Goal: Task Accomplishment & Management: Manage account settings

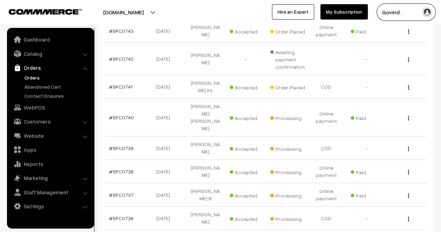
scroll to position [195, 0]
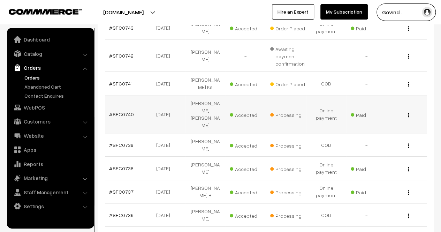
click at [409, 113] on img "button" at bounding box center [408, 115] width 1 height 5
click at [382, 117] on link "View" at bounding box center [377, 124] width 59 height 15
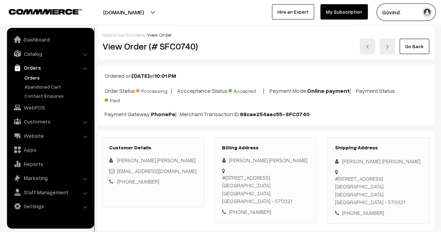
click at [441, 0] on html "Thank you for showing interest. Our team will call you shortly. Close [DOMAIN_N…" at bounding box center [220, 116] width 441 height 232
click at [411, 51] on link "Go Back" at bounding box center [415, 46] width 30 height 15
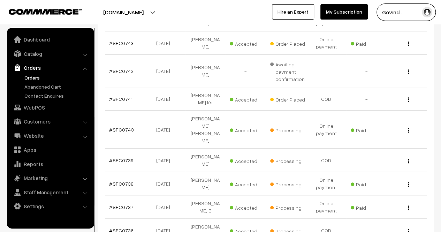
scroll to position [183, 0]
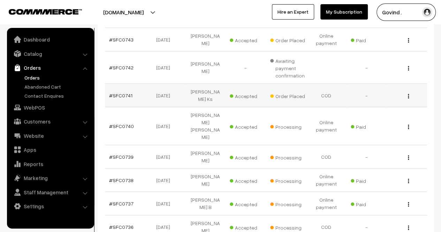
click at [409, 93] on button "button" at bounding box center [409, 96] width 2 height 6
click at [374, 98] on link "View" at bounding box center [377, 105] width 59 height 15
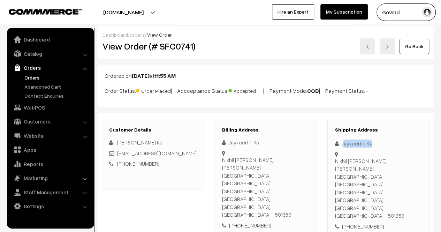
drag, startPoint x: 343, startPoint y: 142, endPoint x: 378, endPoint y: 141, distance: 35.6
click at [378, 141] on div "Jaykeerthi Ks" at bounding box center [379, 144] width 88 height 8
click at [343, 142] on div "Jaykeerthi Ks" at bounding box center [379, 144] width 88 height 8
drag, startPoint x: 342, startPoint y: 142, endPoint x: 369, endPoint y: 141, distance: 27.6
click at [369, 141] on div "Jaykeerthi Ks" at bounding box center [379, 144] width 88 height 8
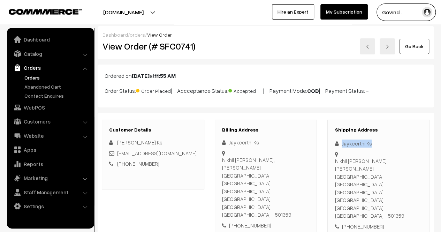
copy div "Jaykeerthi Ks"
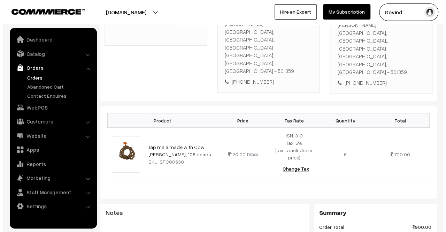
scroll to position [348, 0]
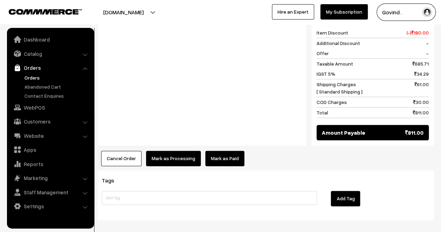
click at [162, 151] on button "Mark as Processing" at bounding box center [173, 158] width 55 height 15
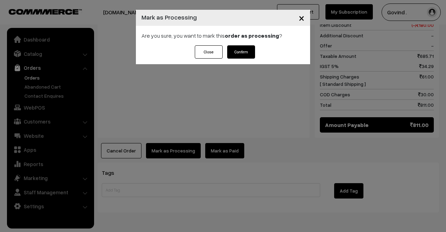
click at [242, 52] on button "Confirm" at bounding box center [241, 51] width 28 height 13
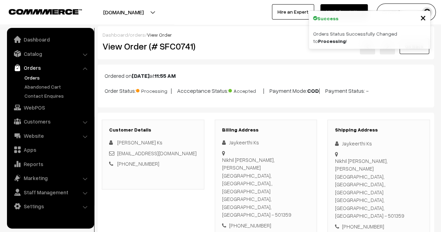
click at [340, 45] on div "Go Back" at bounding box center [322, 46] width 215 height 16
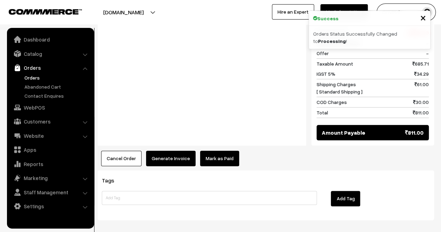
click at [156, 151] on button "Generate Invoice" at bounding box center [171, 158] width 50 height 15
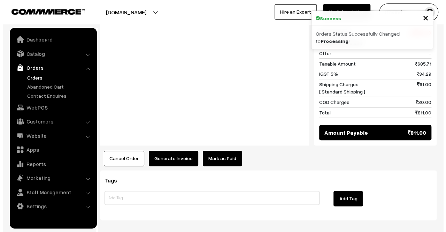
scroll to position [341, 0]
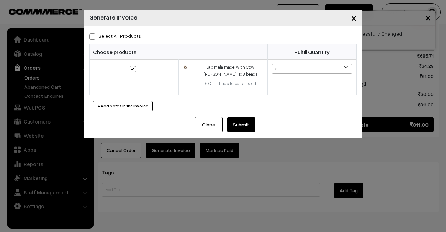
click at [99, 35] on label "Select All Products" at bounding box center [115, 35] width 52 height 7
click at [94, 35] on input "Select All Products" at bounding box center [91, 35] width 5 height 5
checkbox input "true"
click at [246, 121] on button "Submit" at bounding box center [241, 124] width 28 height 15
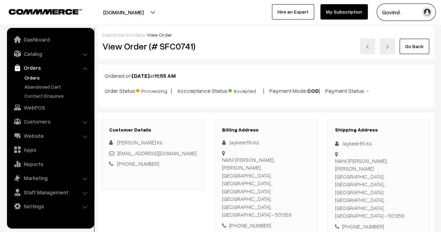
click at [410, 47] on link "Go Back" at bounding box center [415, 46] width 30 height 15
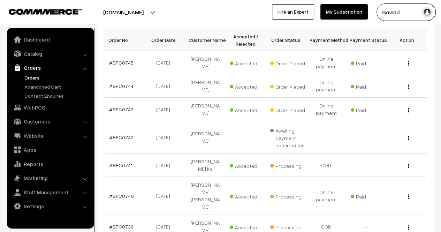
scroll to position [117, 0]
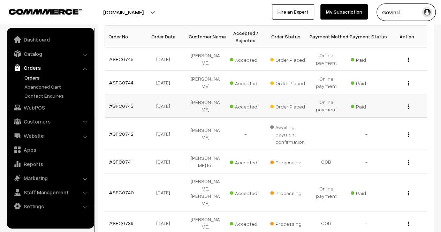
click at [408, 106] on button "button" at bounding box center [409, 107] width 2 height 6
click at [378, 114] on link "View" at bounding box center [377, 116] width 59 height 15
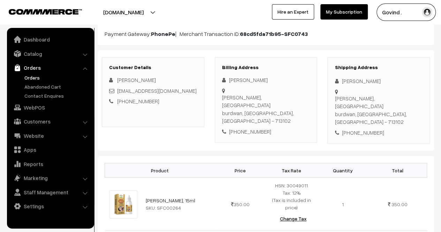
scroll to position [81, 0]
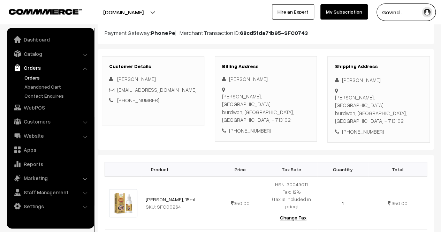
click at [441, 99] on html "Thank you for showing interest. Our team will call you shortly. Close [DOMAIN_N…" at bounding box center [220, 35] width 441 height 232
drag, startPoint x: 341, startPoint y: 81, endPoint x: 373, endPoint y: 80, distance: 31.1
click at [373, 80] on div "[PERSON_NAME]" at bounding box center [379, 80] width 88 height 8
copy div "[PERSON_NAME]"
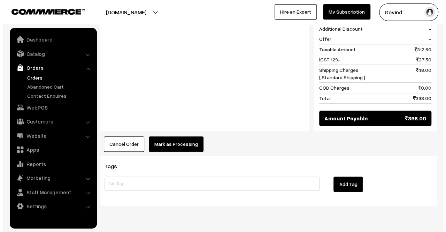
scroll to position [338, 0]
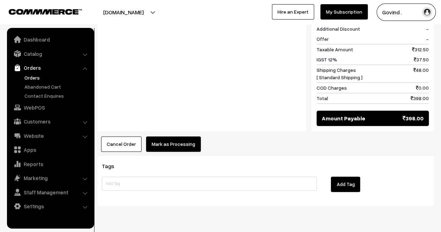
click at [170, 136] on button "Mark as Processing" at bounding box center [173, 143] width 55 height 15
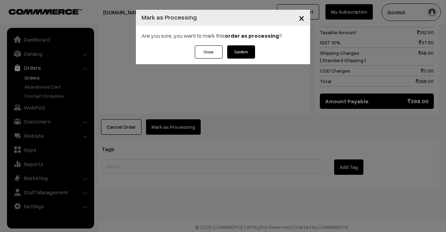
click at [242, 53] on button "Confirm" at bounding box center [241, 51] width 28 height 13
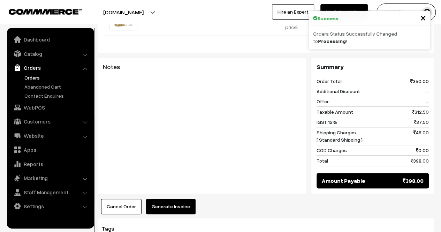
click at [178, 199] on button "Generate Invoice" at bounding box center [171, 206] width 50 height 15
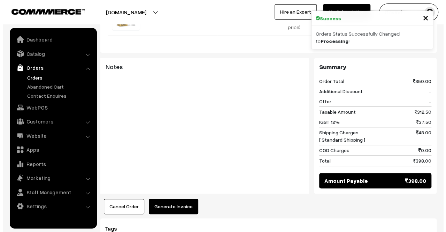
scroll to position [260, 0]
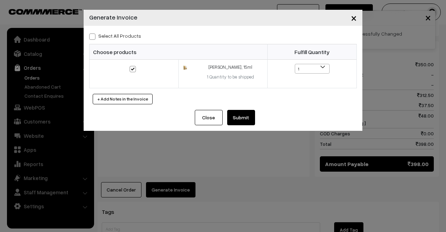
click at [93, 35] on span at bounding box center [92, 36] width 6 height 6
click at [93, 35] on input "Select All Products" at bounding box center [91, 35] width 5 height 5
checkbox input "true"
click at [255, 120] on button "Submit" at bounding box center [241, 117] width 28 height 15
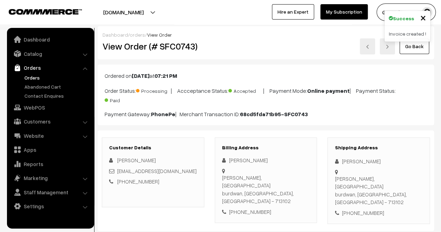
click at [419, 53] on link "Go Back" at bounding box center [415, 46] width 30 height 15
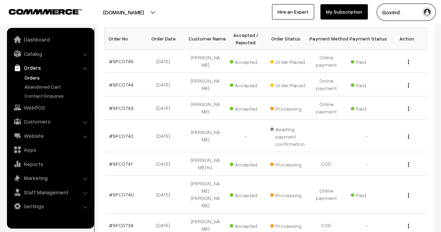
scroll to position [118, 0]
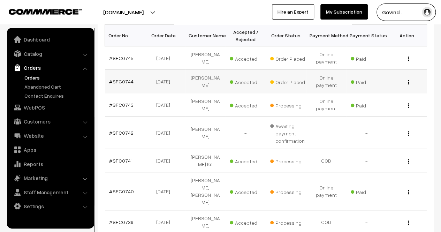
click at [410, 82] on div "View" at bounding box center [407, 81] width 32 height 7
click at [408, 82] on img "button" at bounding box center [408, 82] width 1 height 5
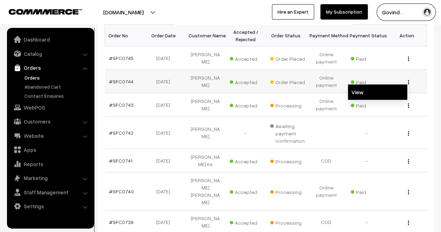
click at [380, 90] on link "View" at bounding box center [377, 91] width 59 height 15
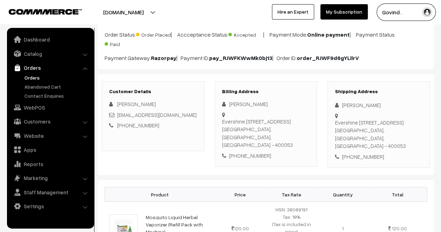
scroll to position [58, 0]
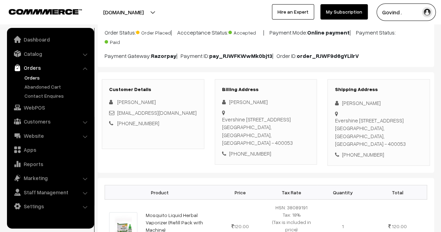
click at [441, 78] on html "Thank you for showing interest. Our team will call you shortly. Close shopforco…" at bounding box center [220, 58] width 441 height 232
drag, startPoint x: 341, startPoint y: 100, endPoint x: 391, endPoint y: 100, distance: 49.5
click at [391, 100] on div "[PERSON_NAME]" at bounding box center [379, 103] width 88 height 8
copy div "[PERSON_NAME]"
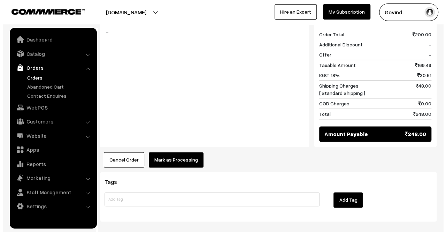
scroll to position [396, 0]
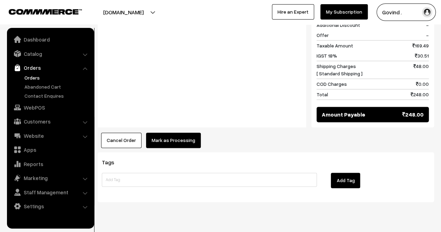
click at [162, 133] on button "Mark as Processing" at bounding box center [173, 140] width 55 height 15
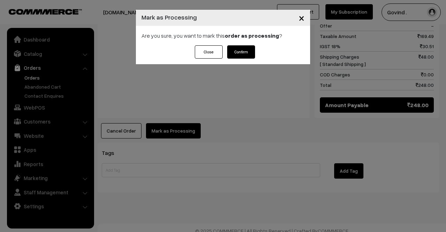
click at [241, 55] on button "Confirm" at bounding box center [241, 51] width 28 height 13
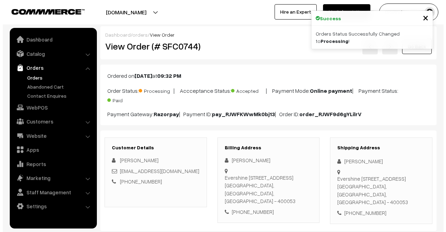
scroll to position [370, 0]
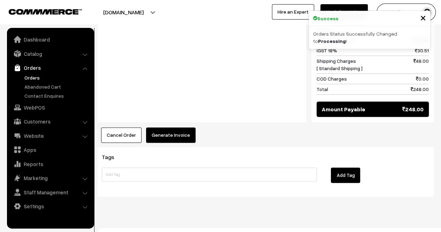
click at [170, 128] on button "Generate Invoice" at bounding box center [171, 134] width 50 height 15
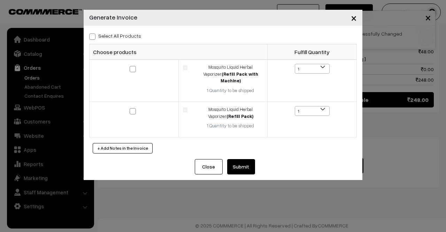
click at [89, 39] on span at bounding box center [92, 36] width 6 height 6
click at [89, 38] on input "Select All Products" at bounding box center [91, 35] width 5 height 5
checkbox input "true"
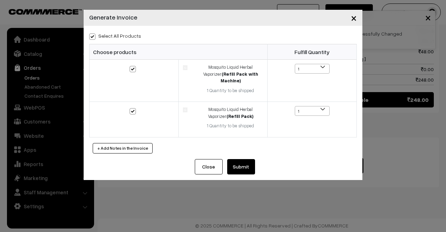
click at [243, 159] on button "Submit" at bounding box center [241, 166] width 28 height 15
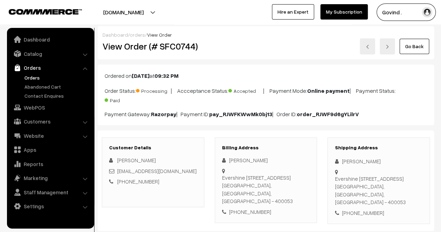
drag, startPoint x: 444, startPoint y: 154, endPoint x: 446, endPoint y: 13, distance: 141.6
click at [441, 13] on html "Thank you for showing interest. Our team will call you shortly. Close [DOMAIN_N…" at bounding box center [220, 116] width 441 height 232
click at [422, 47] on link "Go Back" at bounding box center [415, 46] width 30 height 15
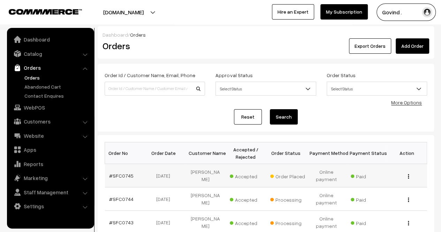
click at [409, 177] on img "button" at bounding box center [408, 176] width 1 height 5
click at [380, 188] on link "View" at bounding box center [377, 186] width 59 height 15
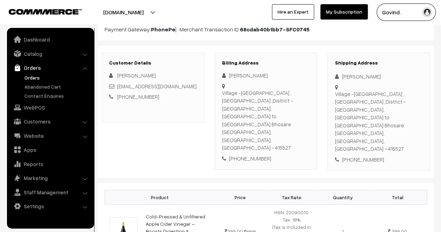
scroll to position [91, 0]
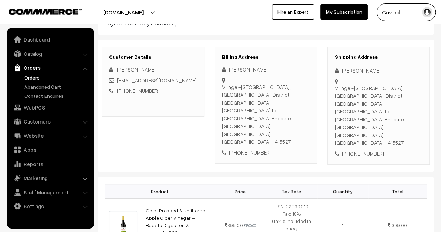
click at [360, 70] on div "[PERSON_NAME]" at bounding box center [379, 71] width 88 height 8
copy div "[PERSON_NAME]"
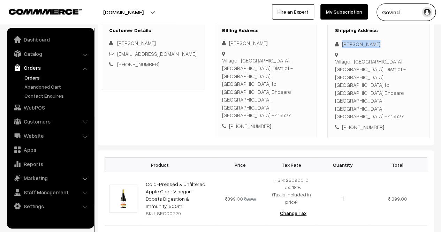
scroll to position [111, 0]
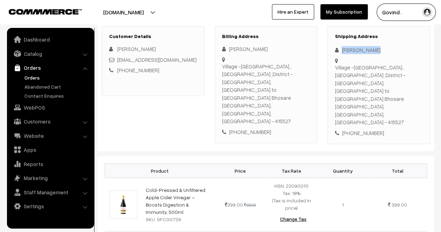
copy div "[PERSON_NAME]"
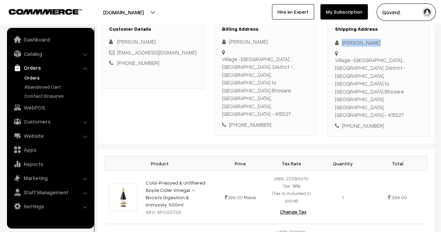
scroll to position [123, 0]
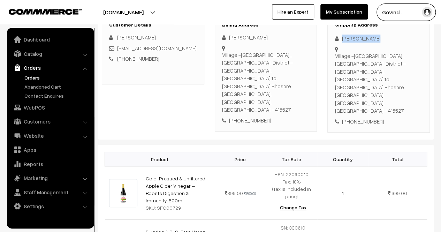
copy div "[PERSON_NAME]"
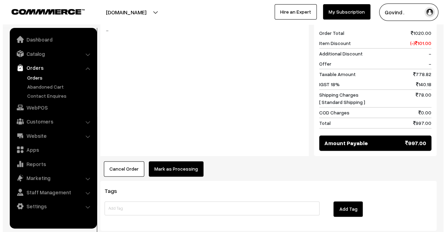
scroll to position [410, 0]
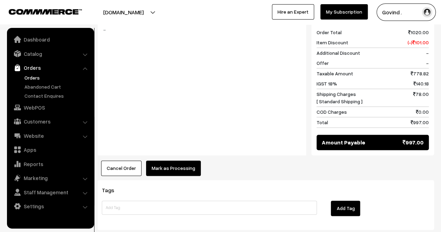
click at [183, 160] on button "Mark as Processing" at bounding box center [173, 167] width 55 height 15
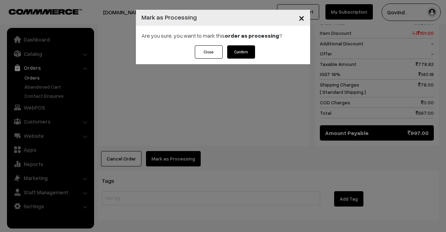
click at [236, 48] on button "Confirm" at bounding box center [241, 51] width 28 height 13
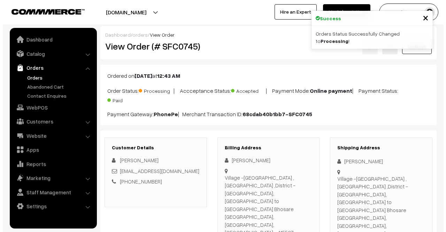
scroll to position [352, 0]
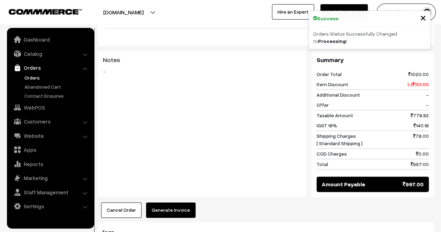
click at [163, 202] on button "Generate Invoice" at bounding box center [171, 209] width 50 height 15
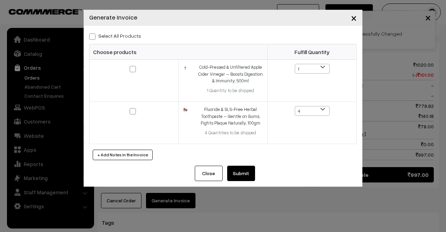
click at [93, 38] on span at bounding box center [92, 36] width 6 height 6
click at [93, 38] on input "Select All Products" at bounding box center [91, 35] width 5 height 5
checkbox input "true"
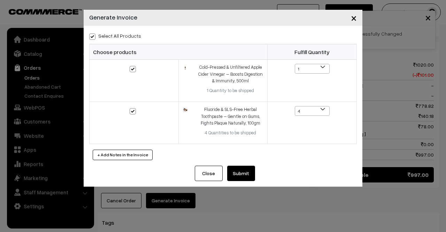
click at [241, 175] on button "Submit" at bounding box center [241, 173] width 28 height 15
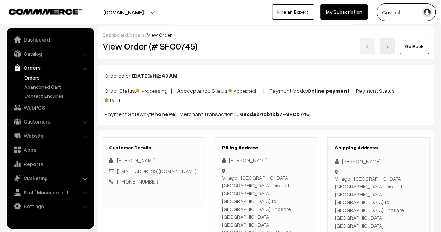
click at [419, 45] on link "Go Back" at bounding box center [415, 46] width 30 height 15
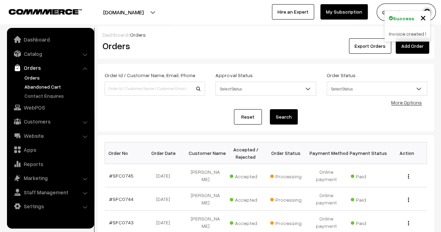
click at [46, 89] on link "Abandoned Cart" at bounding box center [57, 86] width 69 height 7
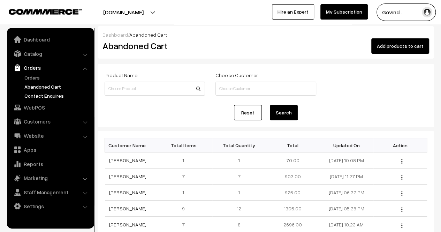
click at [43, 97] on link "Contact Enquires" at bounding box center [57, 95] width 69 height 7
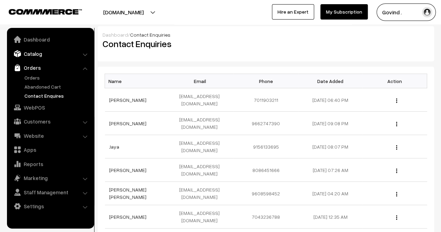
click at [35, 56] on link "Catalog" at bounding box center [50, 53] width 83 height 13
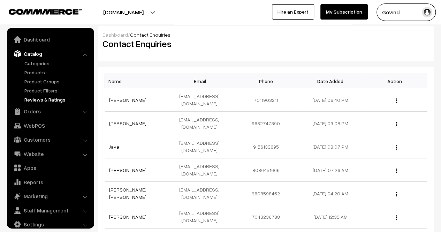
click at [40, 98] on link "Reviews & Ratings" at bounding box center [57, 99] width 69 height 7
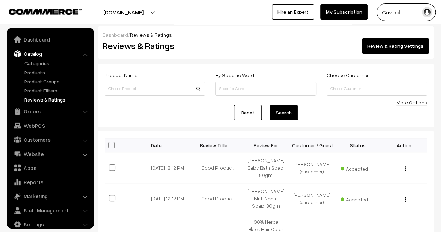
scroll to position [9, 0]
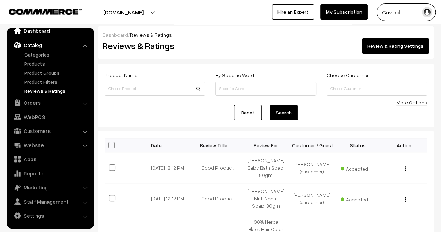
click at [39, 32] on link "Dashboard" at bounding box center [50, 30] width 83 height 13
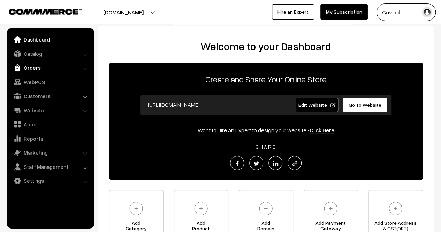
click at [40, 67] on link "Orders" at bounding box center [50, 67] width 83 height 13
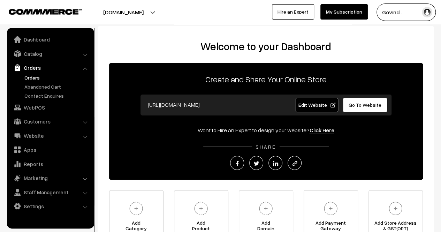
click at [35, 77] on link "Orders" at bounding box center [57, 77] width 69 height 7
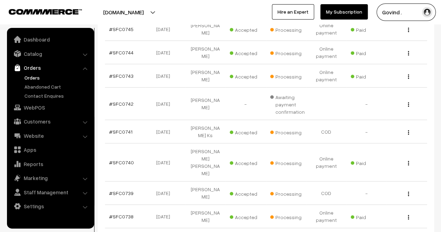
scroll to position [147, 0]
click at [409, 129] on img "button" at bounding box center [408, 131] width 1 height 5
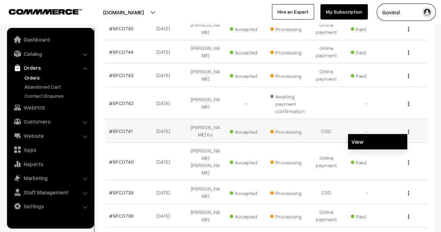
click at [384, 134] on link "View" at bounding box center [377, 141] width 59 height 15
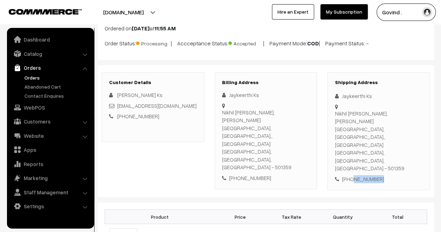
scroll to position [47, 0]
click at [356, 96] on div "Jaykeerthi Ks" at bounding box center [379, 96] width 88 height 8
copy div "Jaykeerthi Ks"
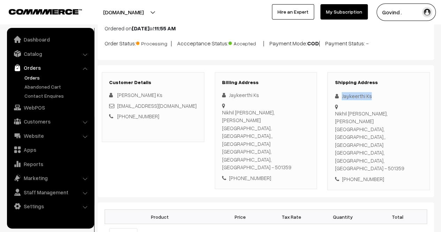
drag, startPoint x: 380, startPoint y: 119, endPoint x: 336, endPoint y: 108, distance: 45.1
click at [336, 110] on div "Nikhil Chetana Kendra, Pulimamidi village, kandukur mandalam,, Rangareddy Distr…" at bounding box center [379, 141] width 88 height 63
copy div "Nikhil Chetana Kendra, Pulimamidi village, kandukur mandalam"
click at [365, 130] on div "Nikhil Chetana Kendra, Pulimamidi village, kandukur mandalam,, Rangareddy Distr…" at bounding box center [379, 141] width 88 height 63
drag, startPoint x: 353, startPoint y: 128, endPoint x: 335, endPoint y: 114, distance: 22.4
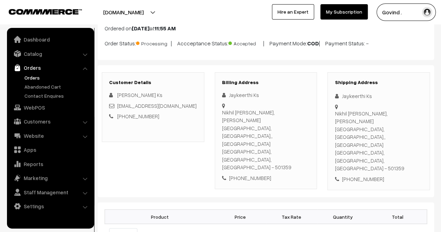
click at [335, 114] on div "Nikhil Chetana Kendra, Pulimamidi village, kandukur mandalam,, Rangareddy Distr…" at bounding box center [379, 141] width 88 height 63
copy div "Nikhil Chetana Kendra, Pulimamidi village, kandukur mandalam,, Rangareddy Distr…"
click at [407, 137] on div "Nikhil Chetana Kendra, Pulimamidi village, kandukur mandalam,, Rangareddy Distr…" at bounding box center [379, 141] width 88 height 63
copy div "501359"
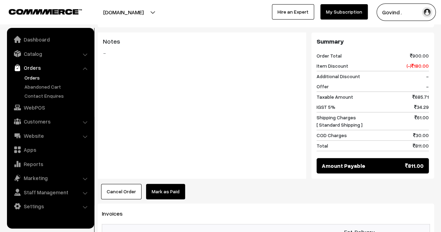
scroll to position [0, 0]
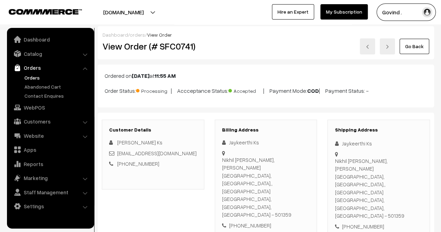
click at [413, 43] on link "Go Back" at bounding box center [415, 46] width 30 height 15
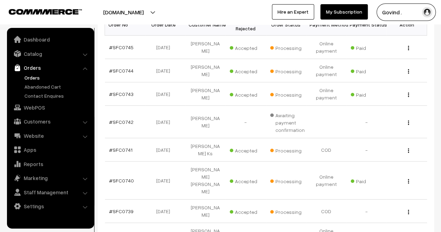
scroll to position [129, 0]
click at [409, 95] on img "button" at bounding box center [408, 94] width 1 height 5
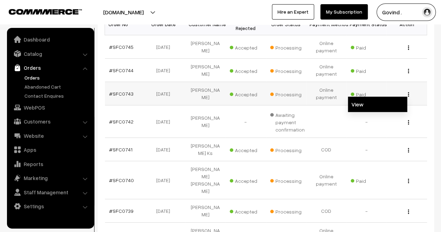
click at [387, 99] on link "View" at bounding box center [377, 104] width 59 height 15
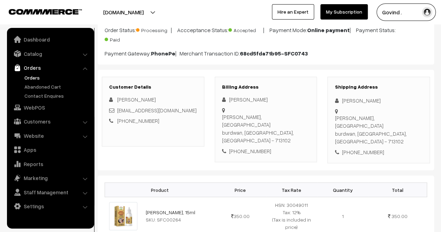
scroll to position [68, 0]
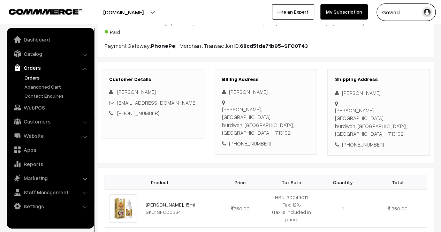
click at [362, 141] on div "[PHONE_NUMBER]" at bounding box center [379, 145] width 88 height 8
copy div "9475420906"
drag, startPoint x: 343, startPoint y: 92, endPoint x: 397, endPoint y: 89, distance: 54.2
click at [397, 89] on div "[PERSON_NAME]" at bounding box center [379, 93] width 88 height 8
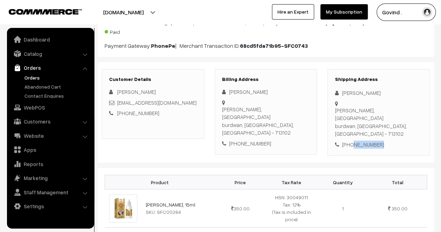
copy div "[PERSON_NAME]"
drag, startPoint x: 360, startPoint y: 111, endPoint x: 342, endPoint y: 100, distance: 21.1
click at [342, 106] on div "[PERSON_NAME], rothtala burdwan, [GEOGRAPHIC_DATA], [GEOGRAPHIC_DATA] - 713102" at bounding box center [379, 121] width 88 height 31
copy div "[PERSON_NAME], rothtala burdwan"
click at [411, 110] on div "[PERSON_NAME], rothtala burdwan, [GEOGRAPHIC_DATA], [GEOGRAPHIC_DATA] - 713102" at bounding box center [379, 121] width 88 height 31
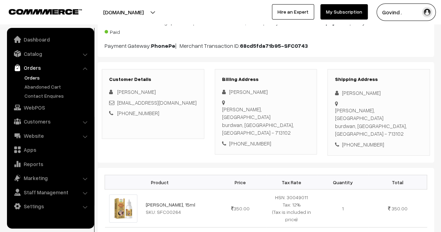
click at [411, 110] on div "Ambagan, rothtala burdwan, West Bengal, India - 713102" at bounding box center [379, 121] width 88 height 31
copy div "713102"
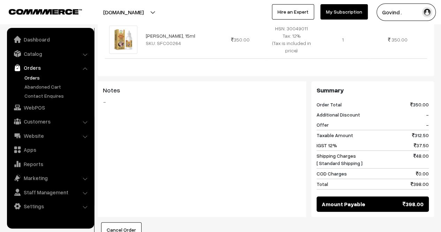
scroll to position [0, 0]
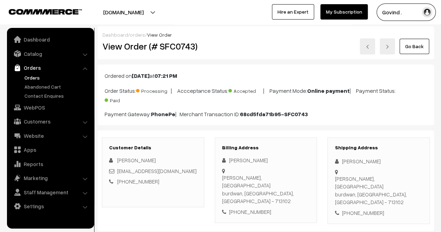
click at [411, 44] on link "Go Back" at bounding box center [415, 46] width 30 height 15
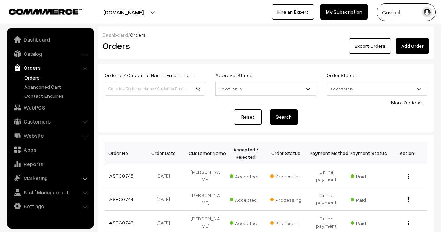
scroll to position [66, 0]
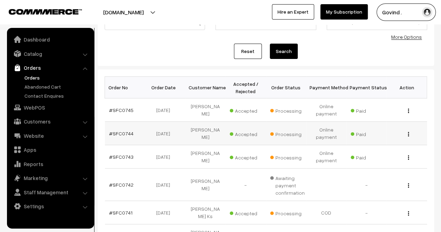
click at [408, 135] on img "button" at bounding box center [408, 134] width 1 height 5
click at [384, 143] on link "View" at bounding box center [377, 143] width 59 height 15
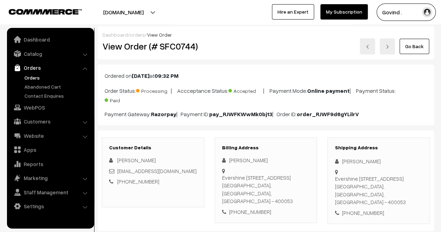
click at [360, 209] on div "+91 9322254059" at bounding box center [379, 213] width 88 height 8
copy div "9322254059"
click at [353, 163] on div "Ramnath Shanbhag" at bounding box center [379, 161] width 88 height 8
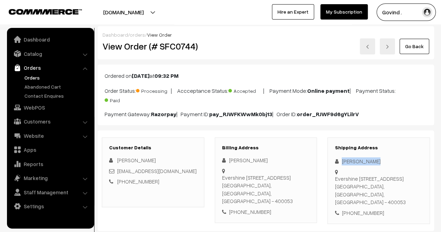
click at [353, 163] on div "Ramnath Shanbhag" at bounding box center [379, 161] width 88 height 8
copy div "Ramnath Shanbhag"
drag, startPoint x: 352, startPoint y: 194, endPoint x: 336, endPoint y: 181, distance: 21.1
click at [336, 181] on div "Evershine no.2 soc, Bon Bon lane, 7 Bungalows Andheri West Mumbai, Maharashtra,…" at bounding box center [379, 190] width 88 height 31
copy div "Evershine no.2 soc, Bon Bon lane, 7 Bungalows Andheri West Mumbai"
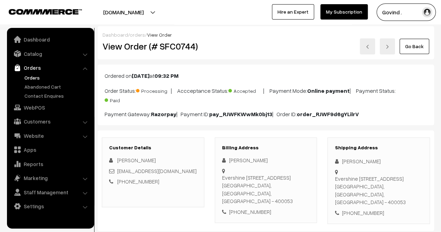
click at [405, 194] on div "Evershine no.2 soc, Bon Bon lane, 7 Bungalows Andheri West Mumbai, Maharashtra,…" at bounding box center [379, 190] width 88 height 31
copy div "400053"
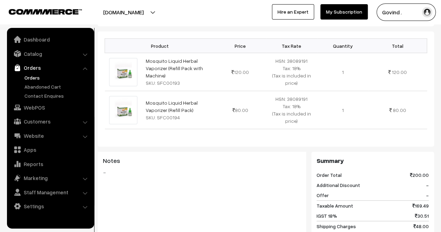
scroll to position [203, 0]
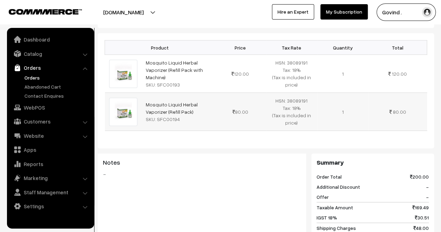
drag, startPoint x: 192, startPoint y: 102, endPoint x: 151, endPoint y: 92, distance: 41.6
click at [151, 93] on td "Mosquito Liquid Herbal Vaporizer (Refill Pack) SKU: SFC00194" at bounding box center [178, 112] width 73 height 38
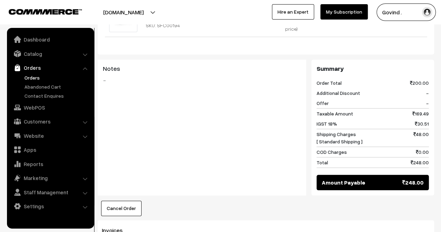
scroll to position [0, 0]
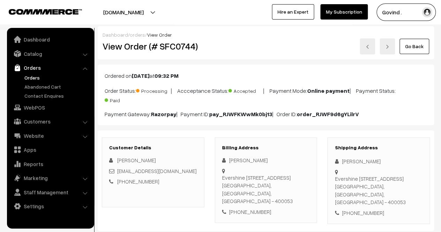
click at [414, 43] on link "Go Back" at bounding box center [415, 46] width 30 height 15
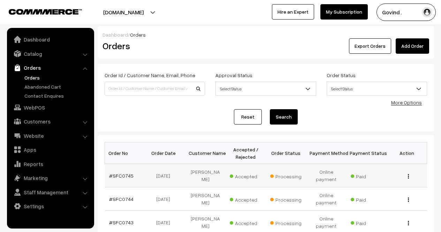
scroll to position [56, 0]
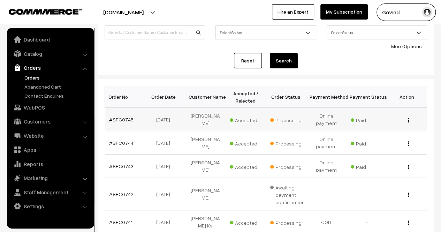
click at [408, 119] on img "button" at bounding box center [408, 120] width 1 height 5
click at [377, 128] on link "View" at bounding box center [377, 129] width 59 height 15
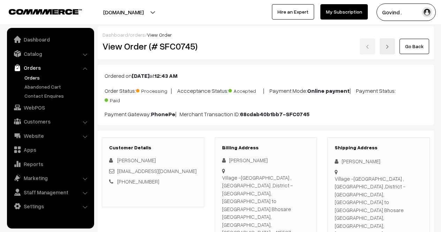
scroll to position [51, 0]
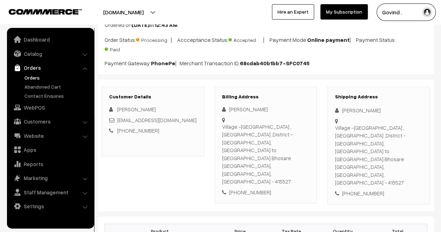
click at [366, 189] on div "[PHONE_NUMBER]" at bounding box center [379, 193] width 88 height 8
click at [365, 189] on div "[PHONE_NUMBER]" at bounding box center [379, 193] width 88 height 8
click at [365, 189] on div "+91 7028806435" at bounding box center [379, 193] width 88 height 8
copy div "7028806435"
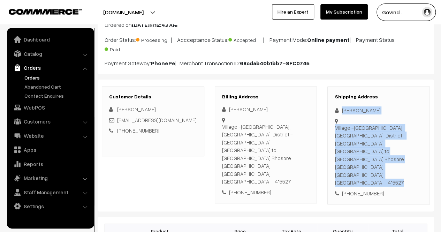
drag, startPoint x: 343, startPoint y: 111, endPoint x: 400, endPoint y: 114, distance: 57.7
click at [400, 114] on div "Shipping Address Mahesh Godse Village -Bhosare ,Tal-khatav ,District -Satara, V…" at bounding box center [379, 146] width 103 height 118
click at [373, 111] on div "[PERSON_NAME]" at bounding box center [379, 110] width 88 height 8
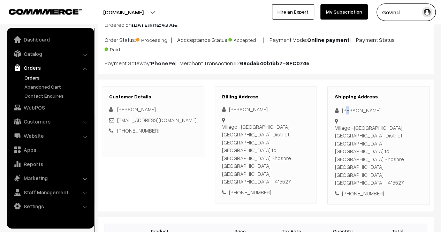
click at [350, 110] on div "[PERSON_NAME]" at bounding box center [379, 110] width 88 height 8
drag, startPoint x: 347, startPoint y: 143, endPoint x: 335, endPoint y: 129, distance: 19.0
click at [335, 129] on div "Village -Bhosare ,Tal-khatav ,District -Satara, Vaduj to satara road Bhosare Va…" at bounding box center [379, 155] width 88 height 63
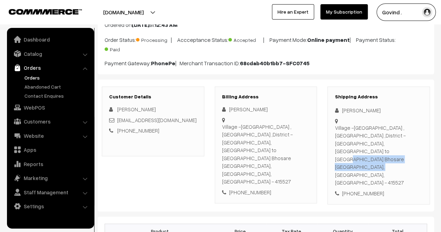
copy div "Village -Bhosare ,Tal-khatav ,District -Satara, Vaduj to satara road Bhosare Va…"
click at [400, 143] on div "Village -Bhosare ,Tal-khatav ,District -Satara, Vaduj to satara road Bhosare Va…" at bounding box center [379, 155] width 88 height 63
copy div "415527"
click at [397, 158] on div "Shipping Address Mahesh Godse Village -Bhosare ,Tal-khatav ,District -Satara, V…" at bounding box center [379, 146] width 103 height 118
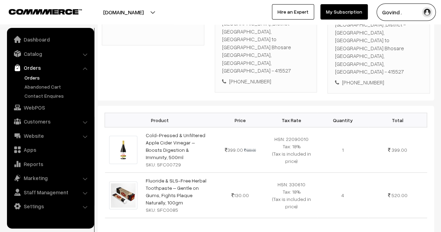
scroll to position [165, 0]
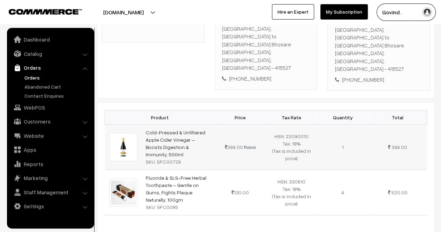
drag, startPoint x: 204, startPoint y: 106, endPoint x: 144, endPoint y: 88, distance: 63.3
click at [144, 125] on td "Cold-Pressed & Unfiltered Apple Cider Vinegar – Boosts Digestion & Immunity, 50…" at bounding box center [178, 147] width 73 height 45
copy link "Cold-Pressed & Unfiltered Apple Cider Vinegar – Boosts Digestion & Immunity, 50…"
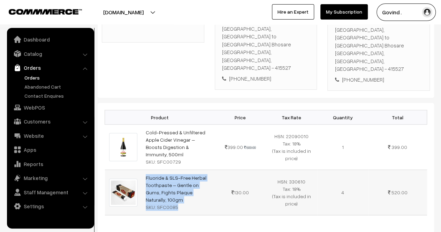
drag, startPoint x: 215, startPoint y: 147, endPoint x: 140, endPoint y: 132, distance: 76.8
click at [140, 170] on tr "Fluoride & SLS-Free Herbal Toothpaste – Gentle on Gums, Fights Plaque Naturally…" at bounding box center [266, 192] width 322 height 45
click at [169, 175] on link "Fluoride & SLS-Free Herbal Toothpaste – Gentle on Gums, Fights Plaque Naturally…" at bounding box center [176, 189] width 61 height 28
click at [220, 170] on td "130.00" at bounding box center [240, 192] width 51 height 45
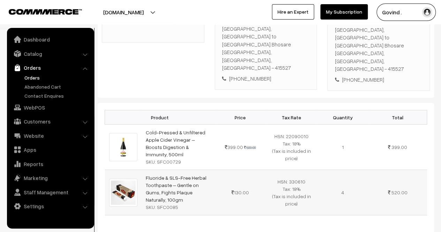
drag, startPoint x: 209, startPoint y: 145, endPoint x: 145, endPoint y: 129, distance: 66.5
click at [145, 170] on td "Fluoride & SLS-Free Herbal Toothpaste – Gentle on Gums, Fights Plaque Naturally…" at bounding box center [178, 192] width 73 height 45
copy link "Fluoride & SLS-Free Herbal Toothpaste – Gentle on Gums, Fights Plaque Naturally…"
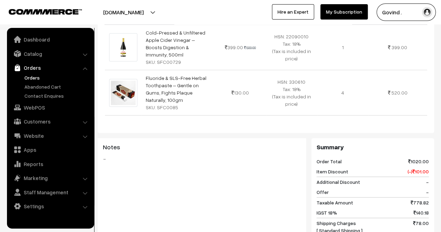
scroll to position [0, 0]
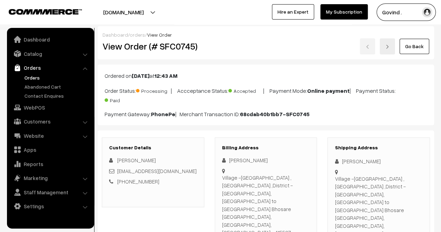
click at [412, 45] on link "Go Back" at bounding box center [415, 46] width 30 height 15
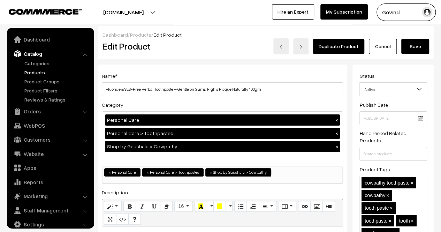
scroll to position [9, 0]
